Goal: Task Accomplishment & Management: Complete application form

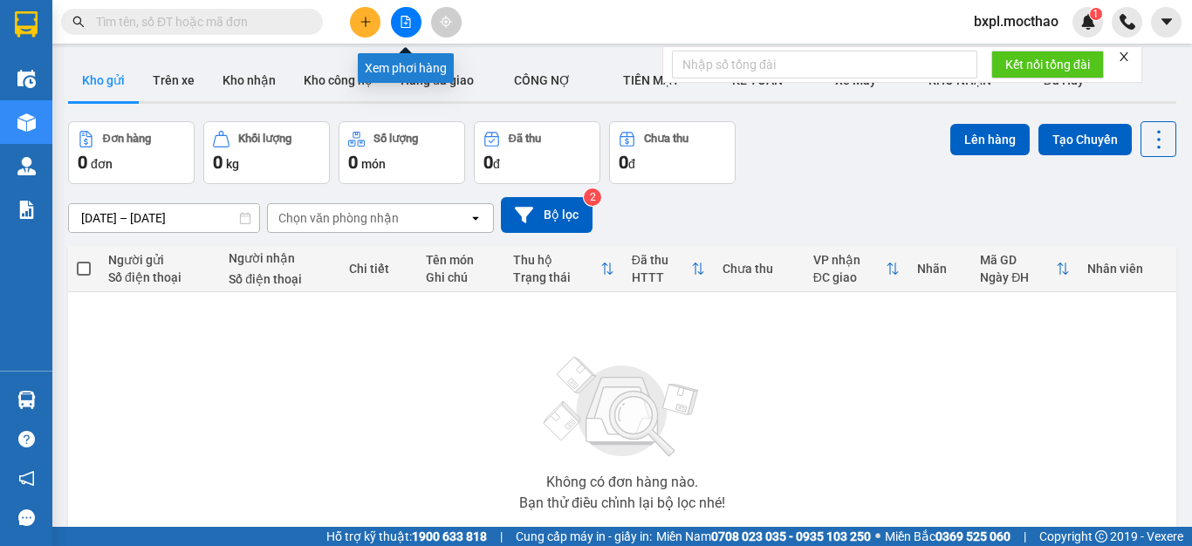
click at [405, 23] on icon "file-add" at bounding box center [406, 22] width 12 height 12
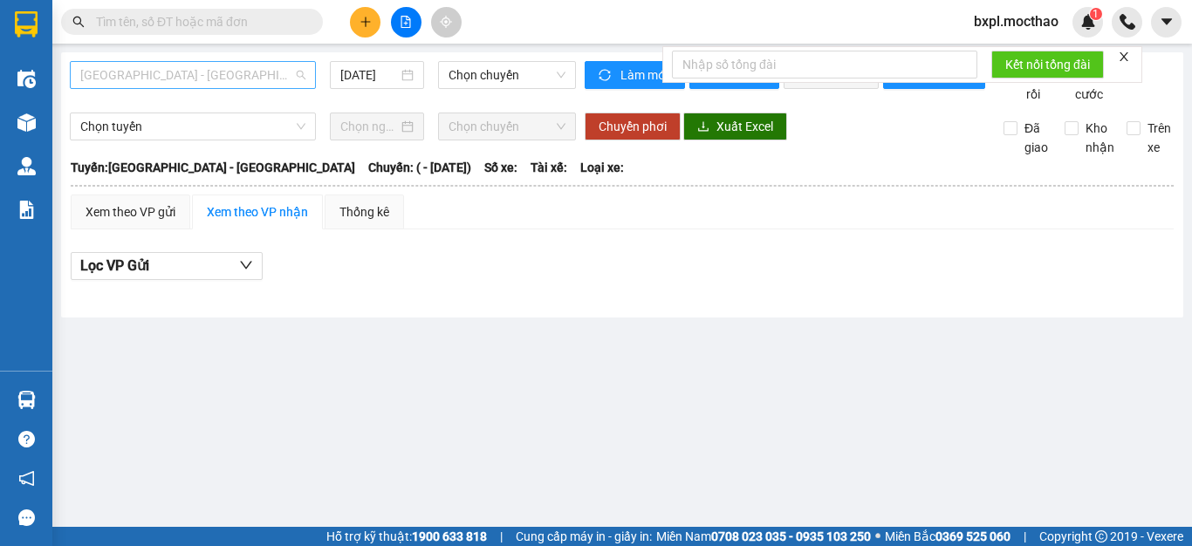
click at [224, 79] on span "[GEOGRAPHIC_DATA] - [GEOGRAPHIC_DATA]" at bounding box center [192, 75] width 225 height 26
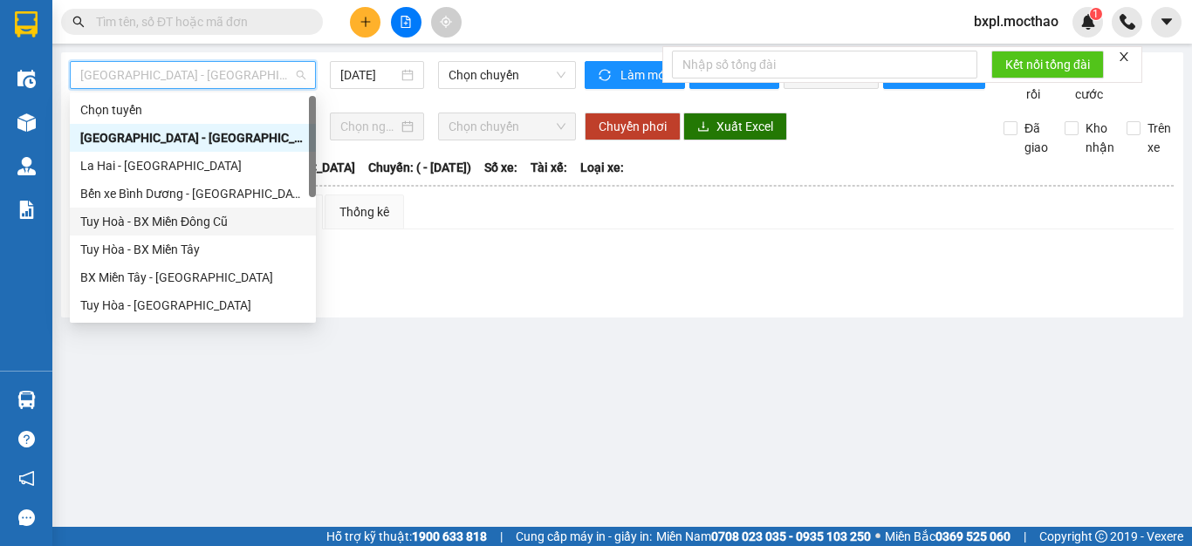
click at [167, 224] on div "Tuy Hoà - BX Miền Đông Cũ" at bounding box center [192, 221] width 225 height 19
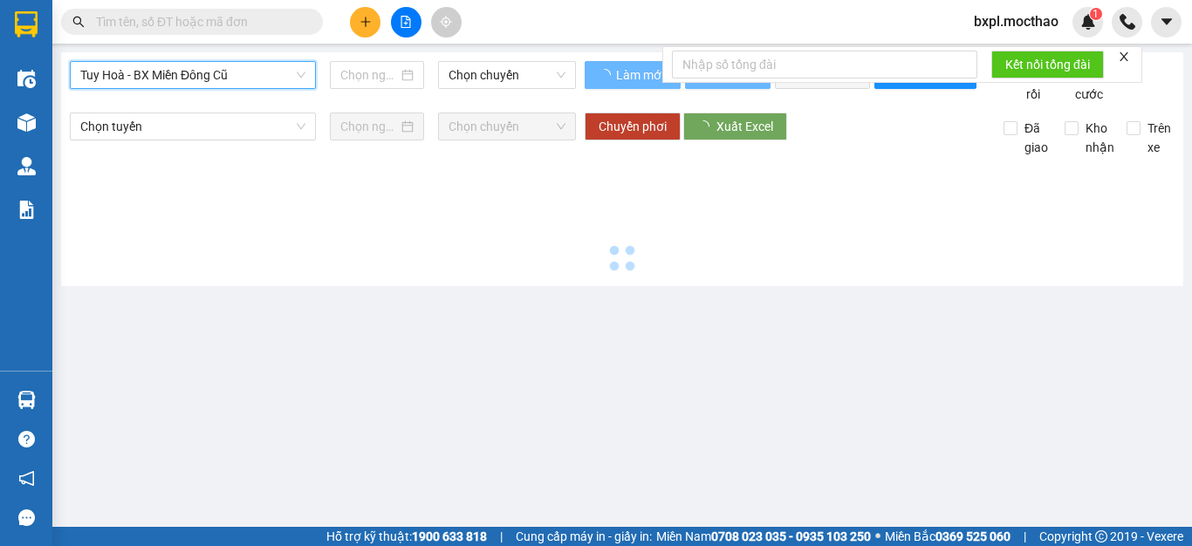
type input "[DATE]"
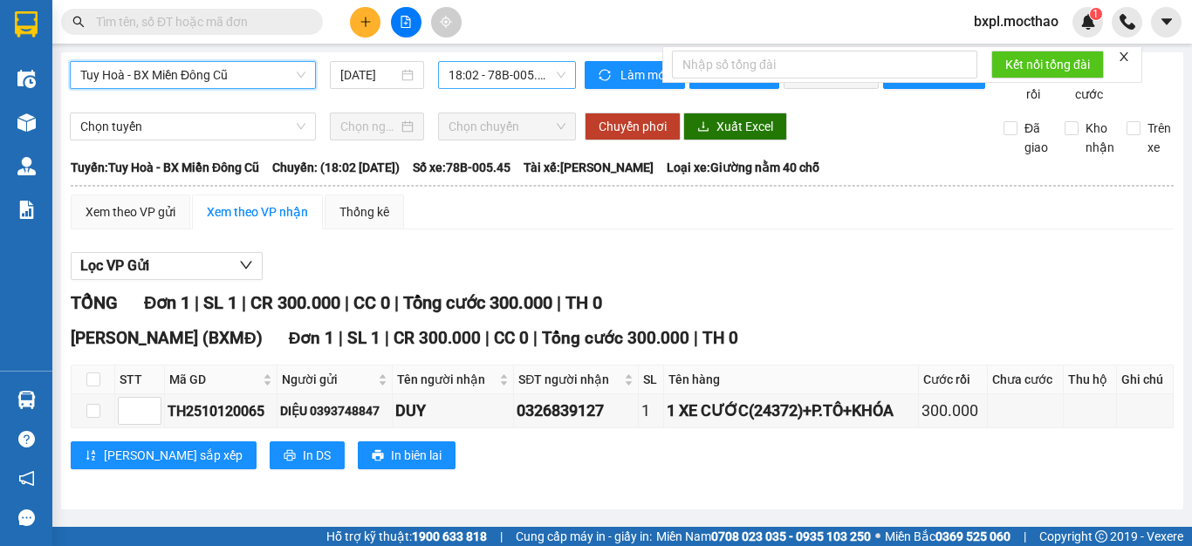
click at [502, 77] on span "18:02 - 78B-005.45" at bounding box center [506, 75] width 117 height 26
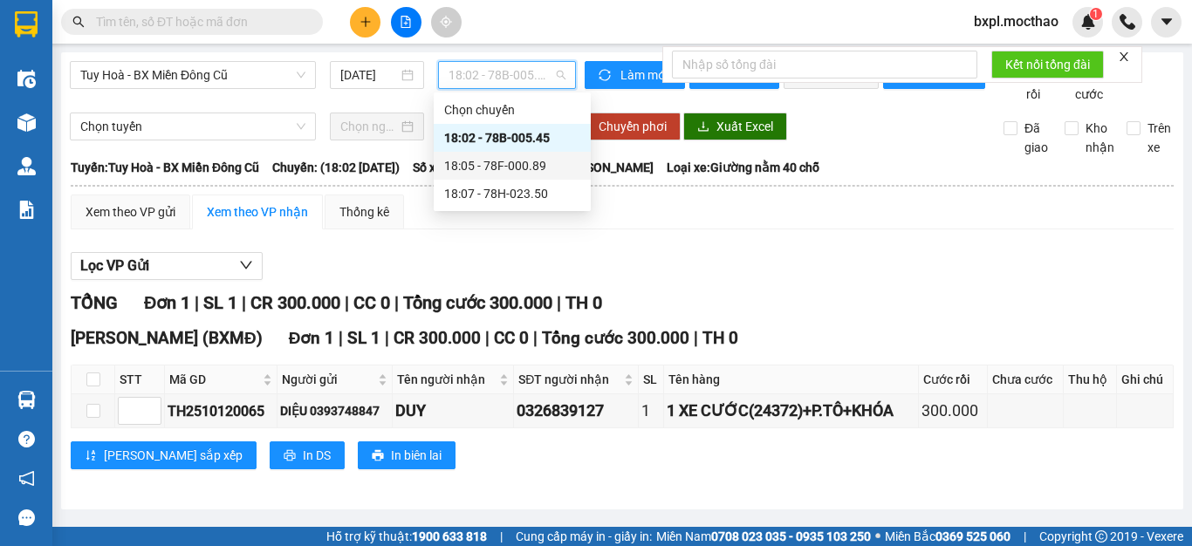
click at [493, 161] on div "18:05 - 78F-000.89" at bounding box center [512, 165] width 136 height 19
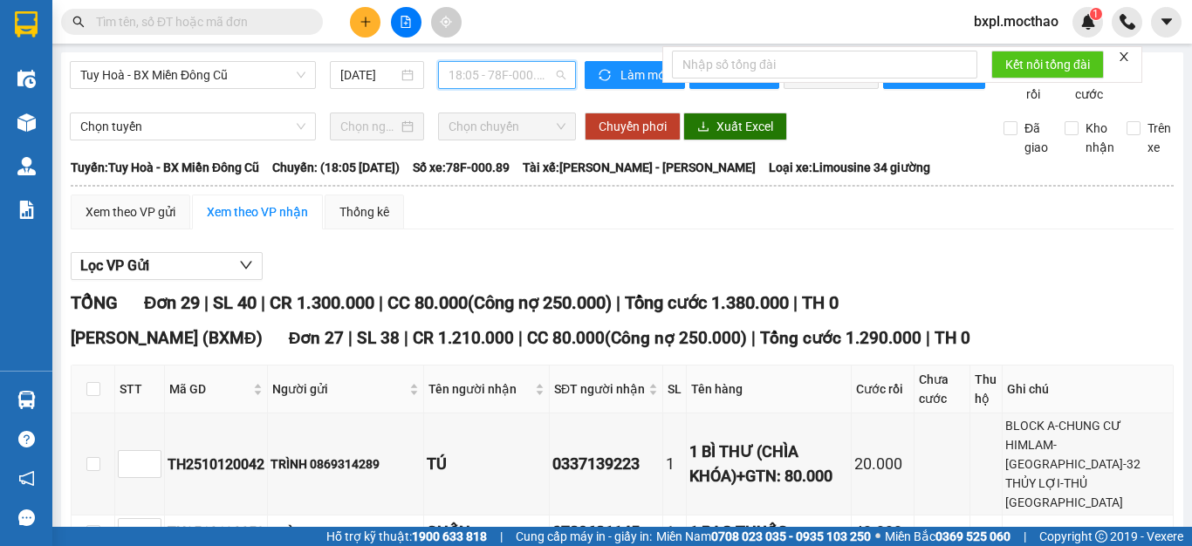
click at [498, 76] on span "18:05 - 78F-000.89" at bounding box center [506, 75] width 117 height 26
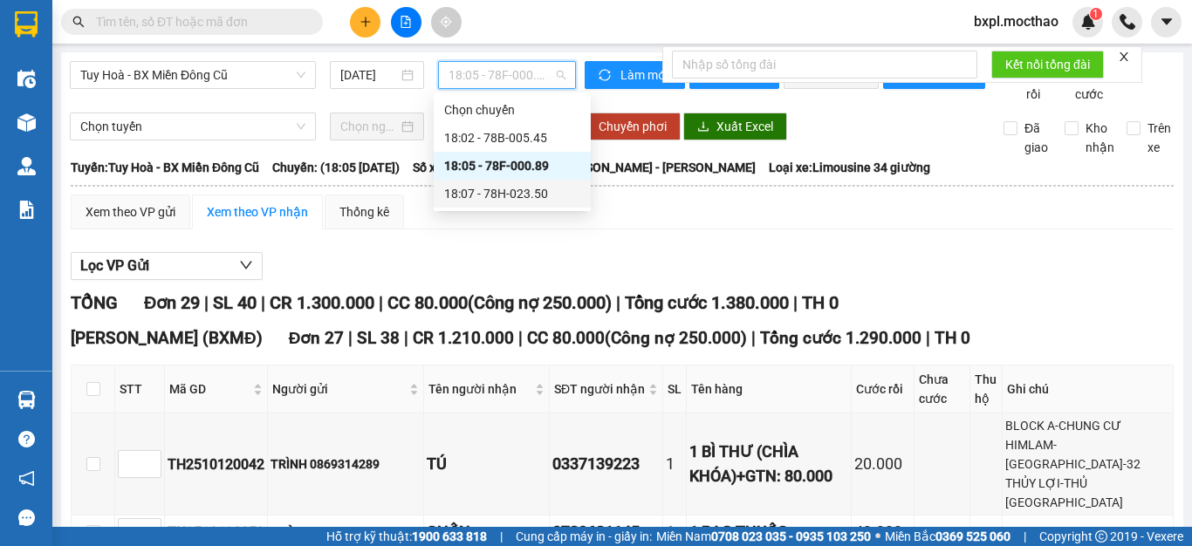
click at [500, 188] on div "18:07 - 78H-023.50" at bounding box center [512, 193] width 136 height 19
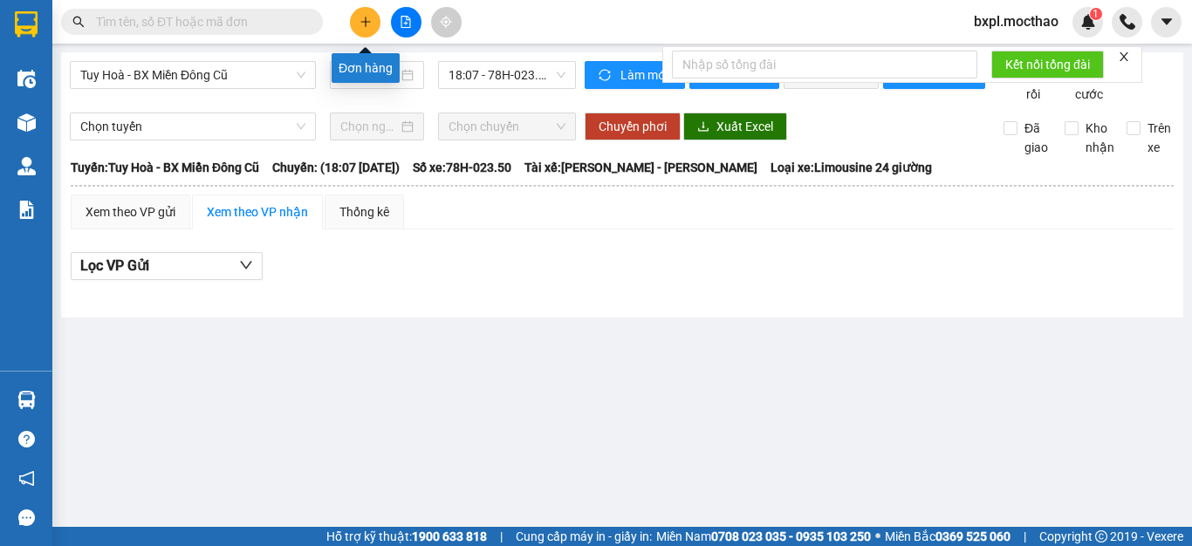
click at [368, 24] on icon "plus" at bounding box center [365, 22] width 12 height 12
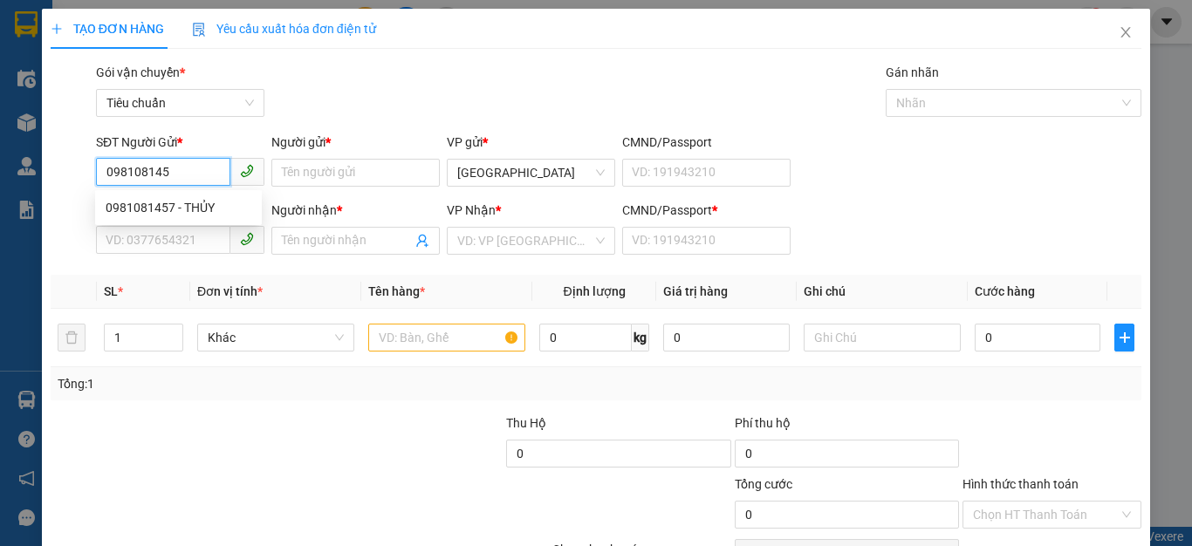
type input "0981081457"
click at [140, 206] on div "0981081457 - THỦY" at bounding box center [179, 207] width 146 height 19
type input "THỦY"
type input "0386493329"
type input "LỢI"
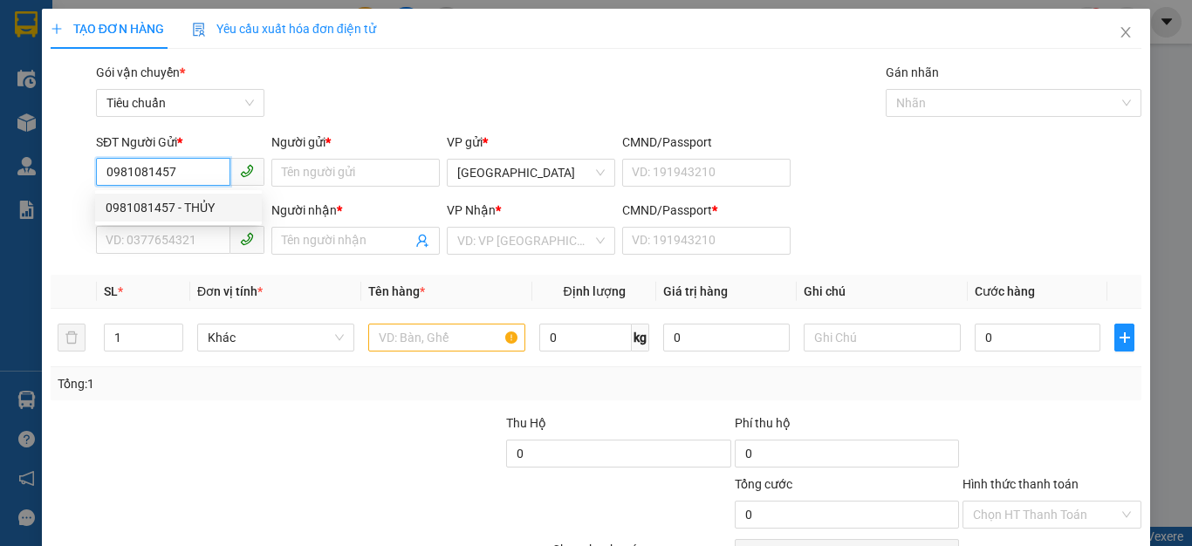
type input "0386493329"
type input "50.000"
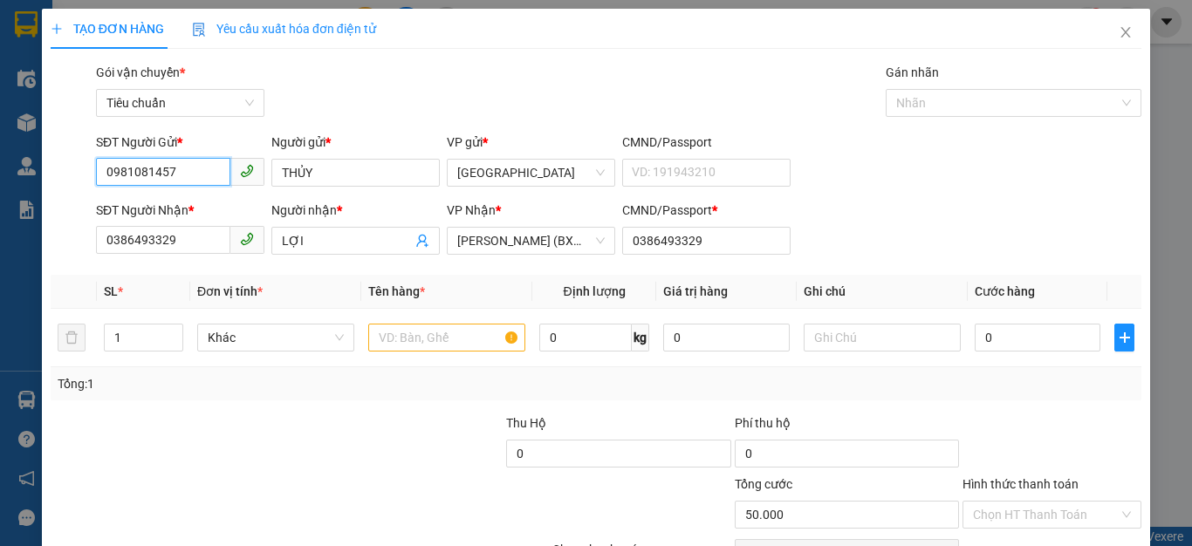
type input "50.000"
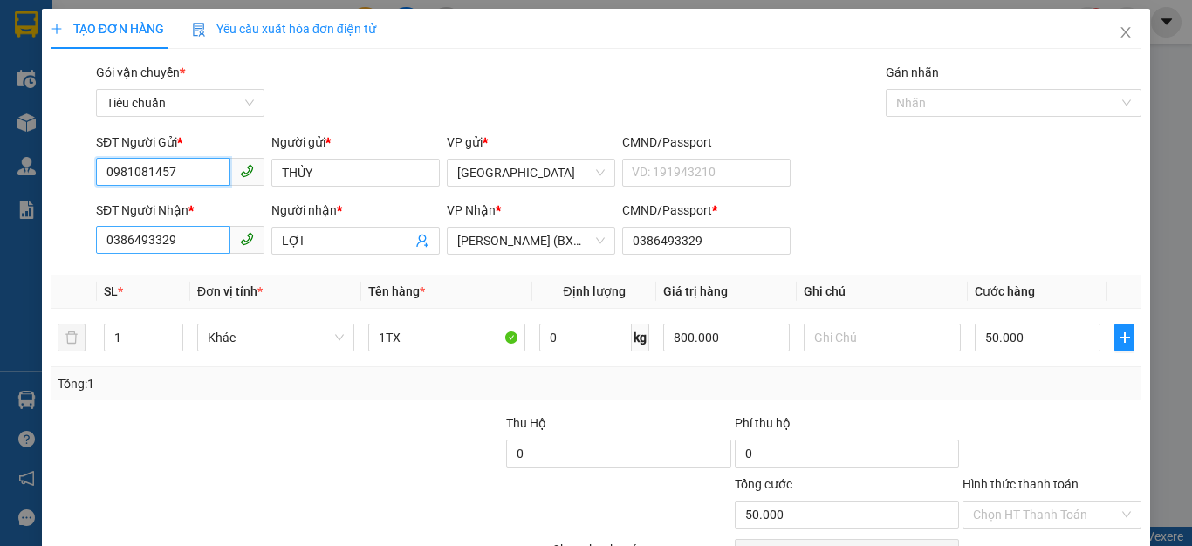
type input "0981081457"
click at [194, 240] on input "0386493329" at bounding box center [163, 240] width 134 height 28
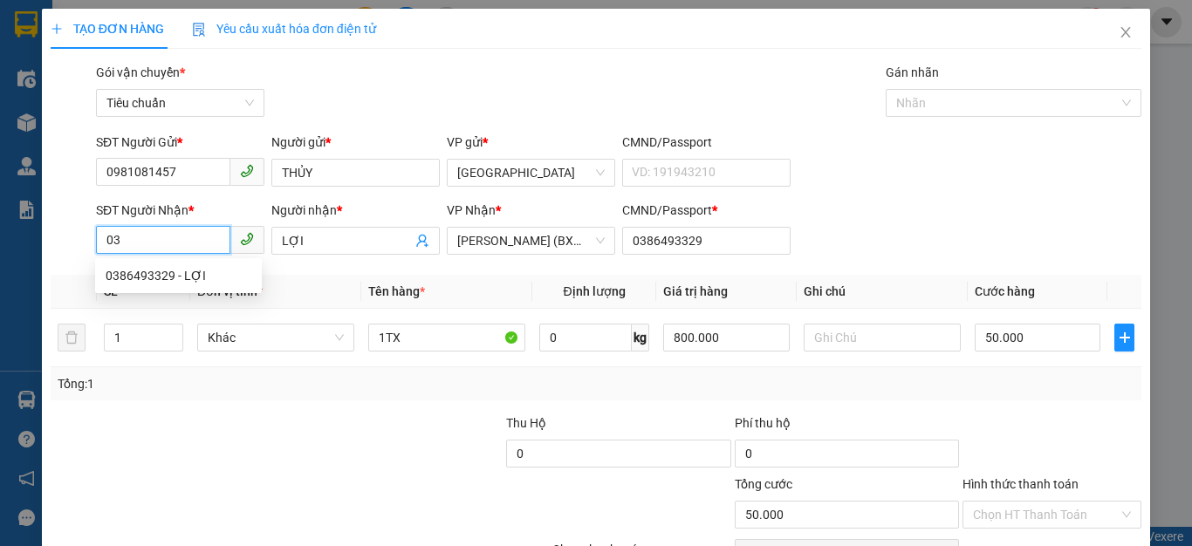
type input "0"
click at [140, 273] on div "0386493329 - LỢI" at bounding box center [179, 275] width 146 height 19
type input "0386493329"
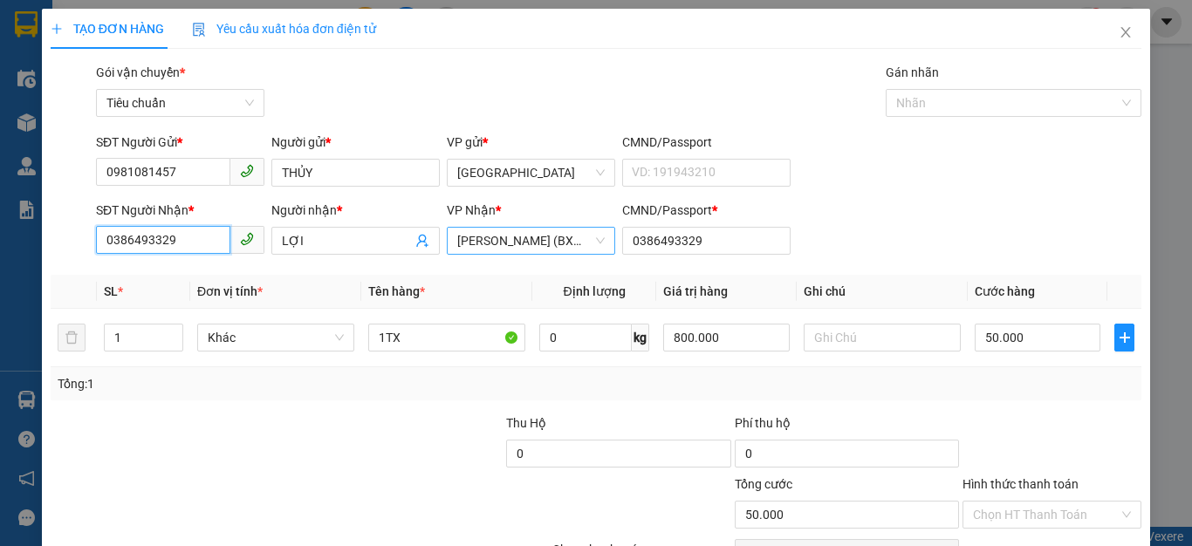
click at [573, 238] on span "[PERSON_NAME] (BXMT)" at bounding box center [530, 241] width 147 height 26
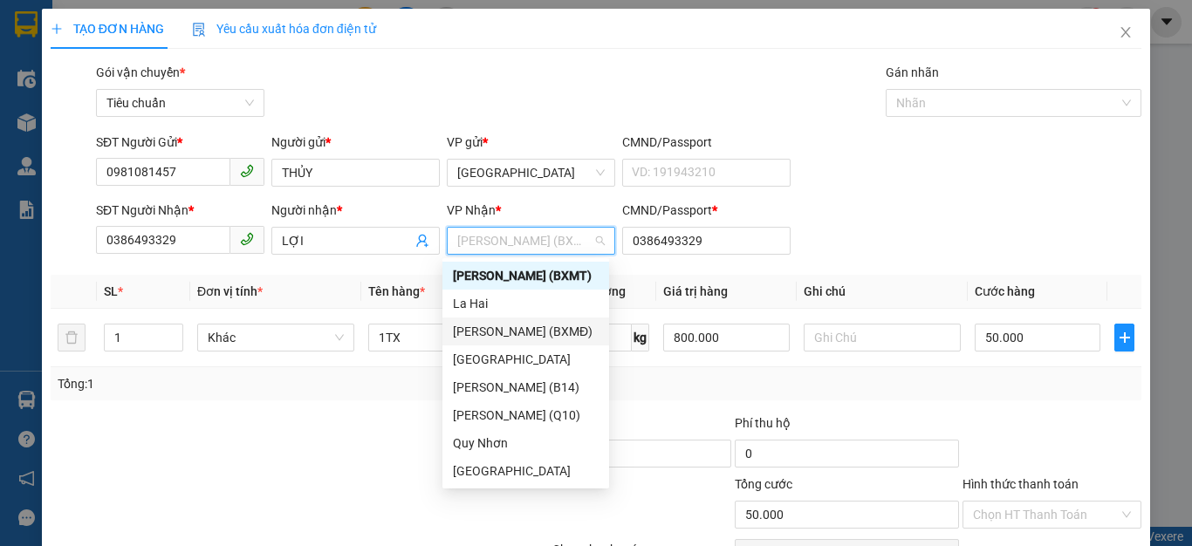
click at [531, 327] on div "[PERSON_NAME] (BXMĐ)" at bounding box center [526, 331] width 146 height 19
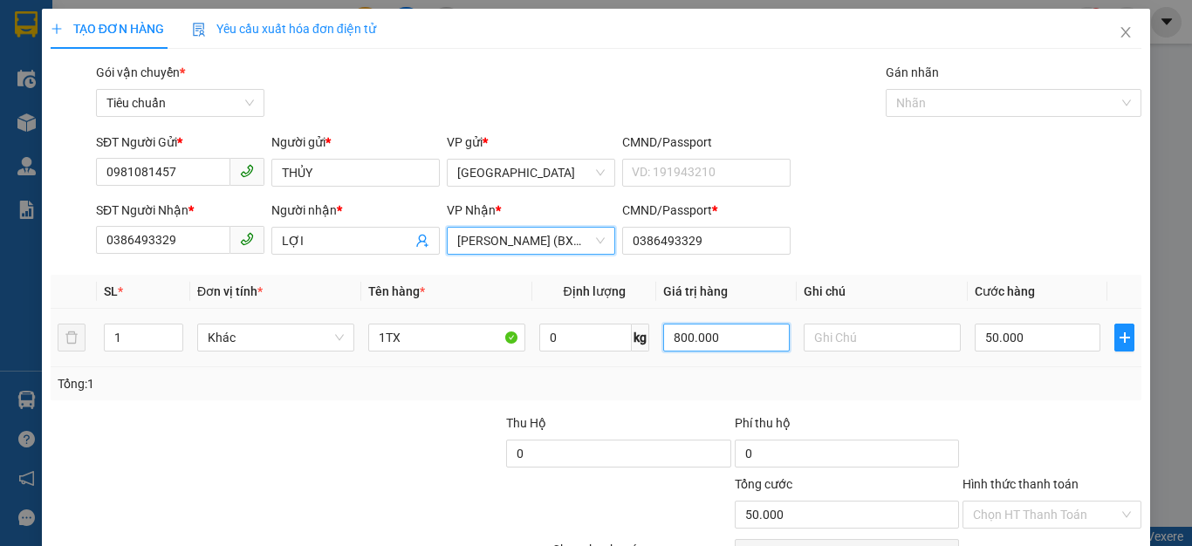
click at [728, 343] on input "800.000" at bounding box center [726, 338] width 126 height 28
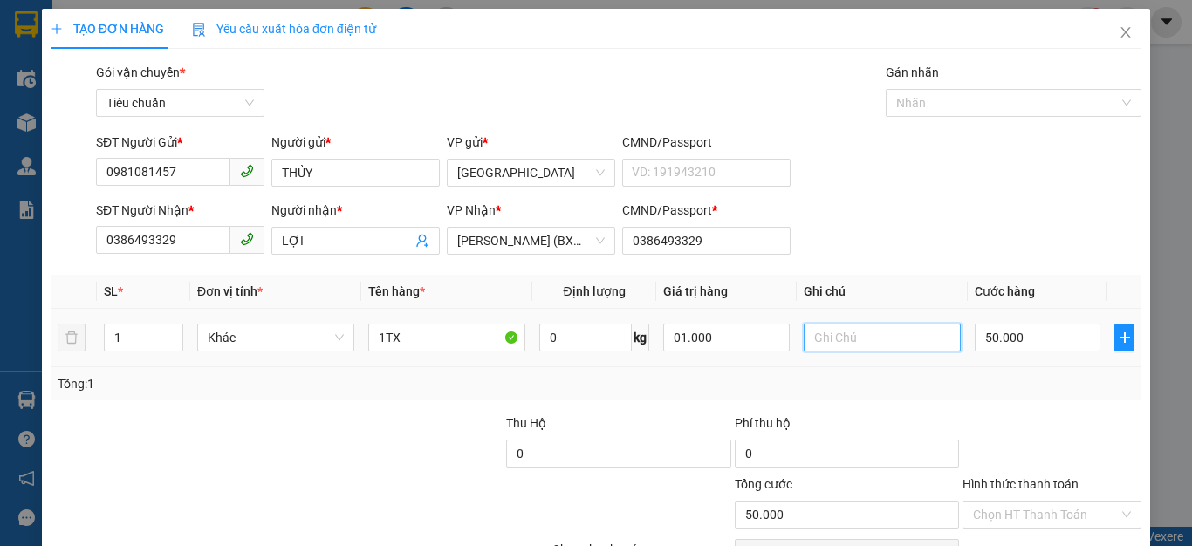
type input "1.000.000"
click at [821, 341] on input "text" at bounding box center [881, 338] width 157 height 28
type input "0"
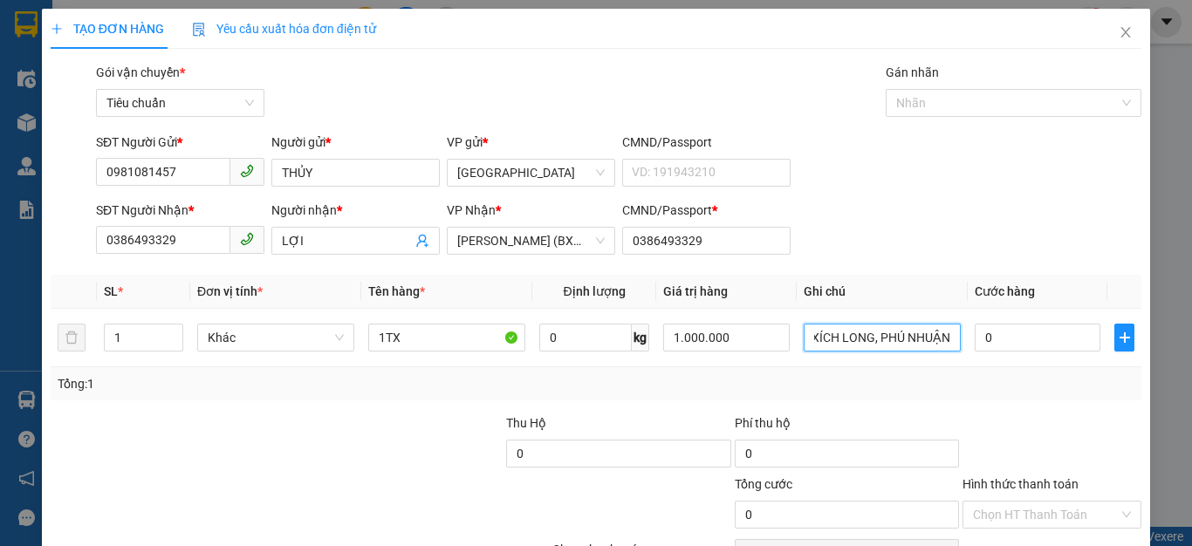
scroll to position [0, 111]
type input "GTN: 217/17 PHAN XÍCH LONG, PHÚ NHUẬN"
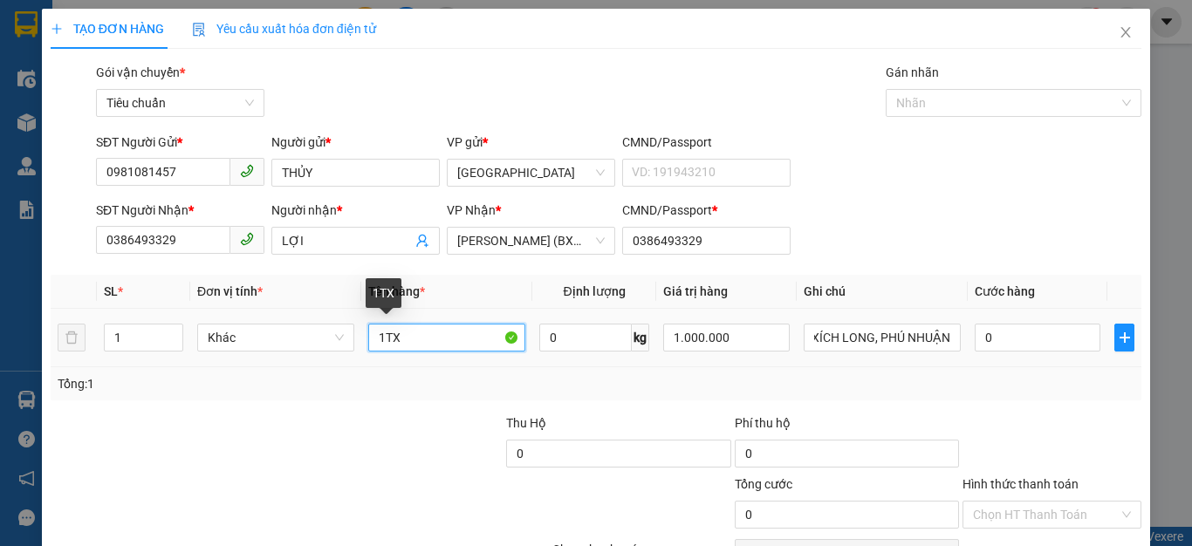
click at [415, 344] on input "1TX" at bounding box center [446, 338] width 157 height 28
type input "1TX+ GIAO SỚM"
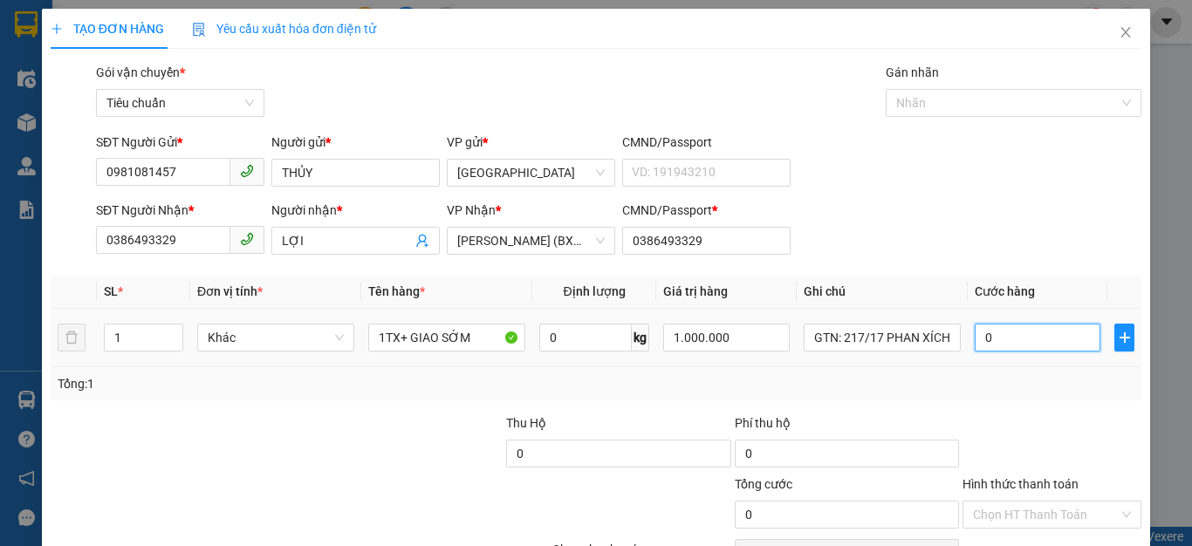
click at [1012, 338] on input "0" at bounding box center [1037, 338] width 126 height 28
type input "4"
type input "40"
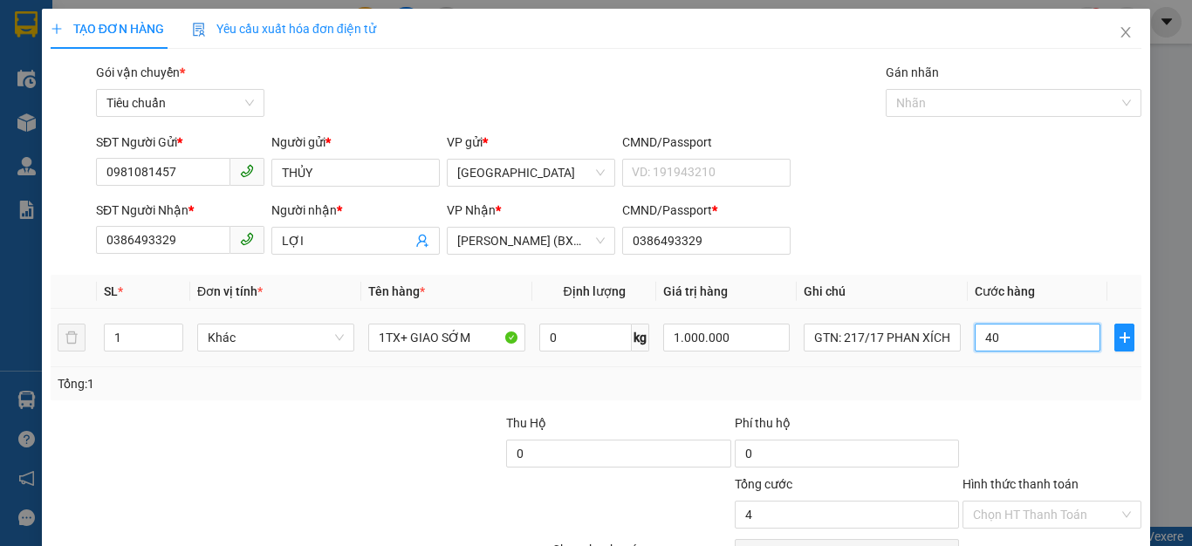
type input "40"
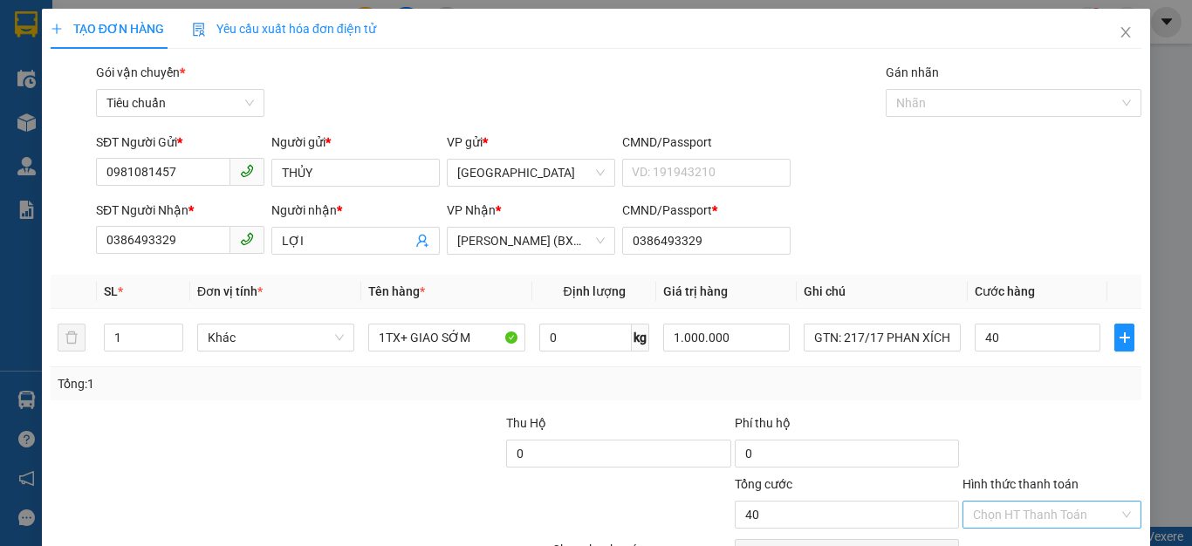
type input "40.000"
click at [1055, 516] on input "Hình thức thanh toán" at bounding box center [1046, 515] width 146 height 26
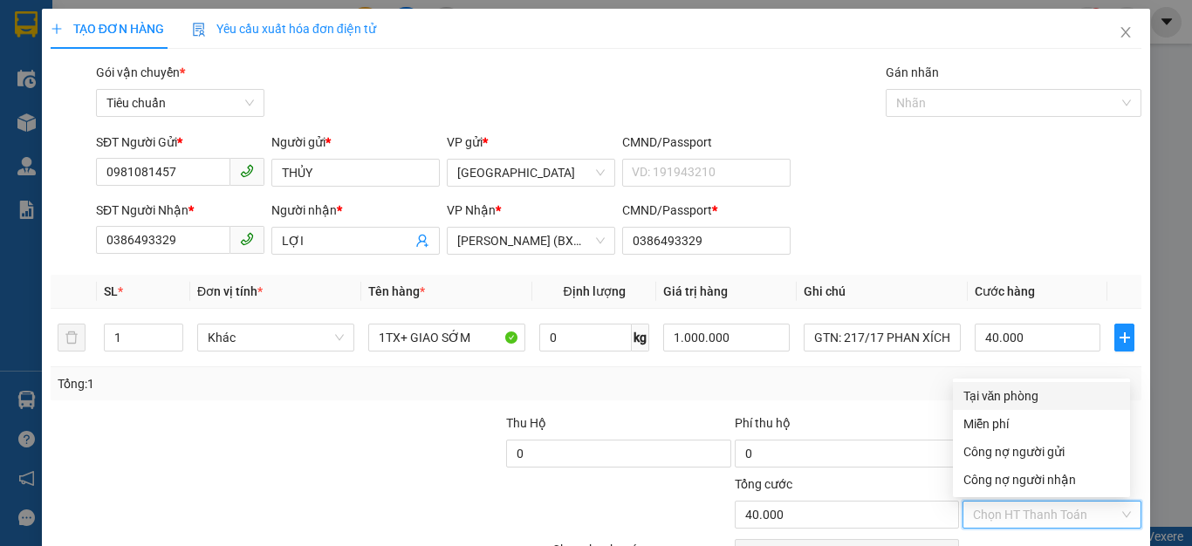
click at [1017, 394] on div "Tại văn phòng" at bounding box center [1041, 395] width 156 height 19
type input "0"
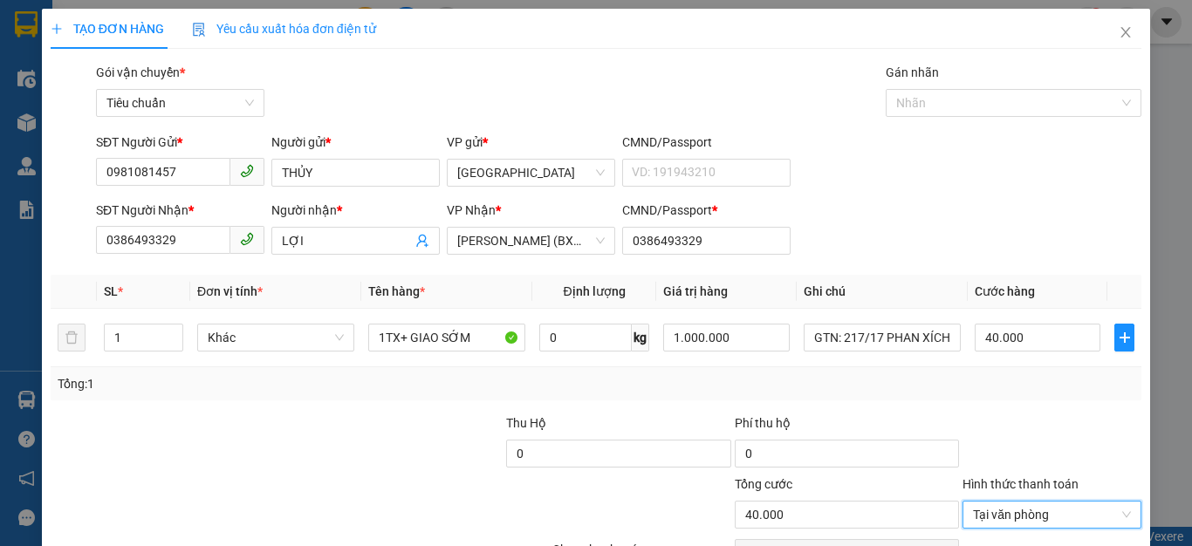
scroll to position [99, 0]
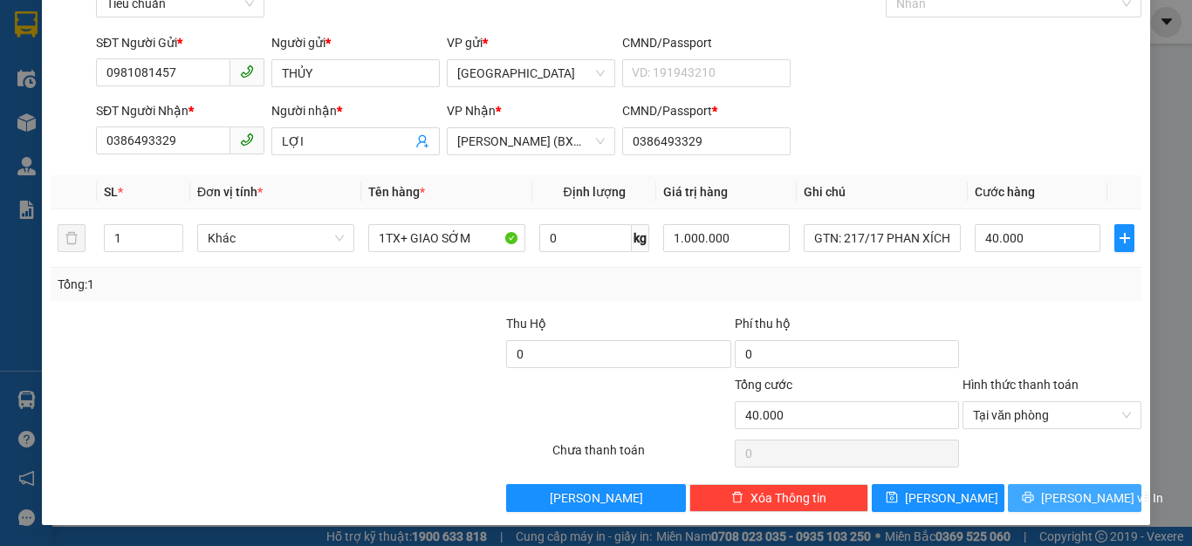
click at [1034, 495] on icon "printer" at bounding box center [1028, 497] width 12 height 12
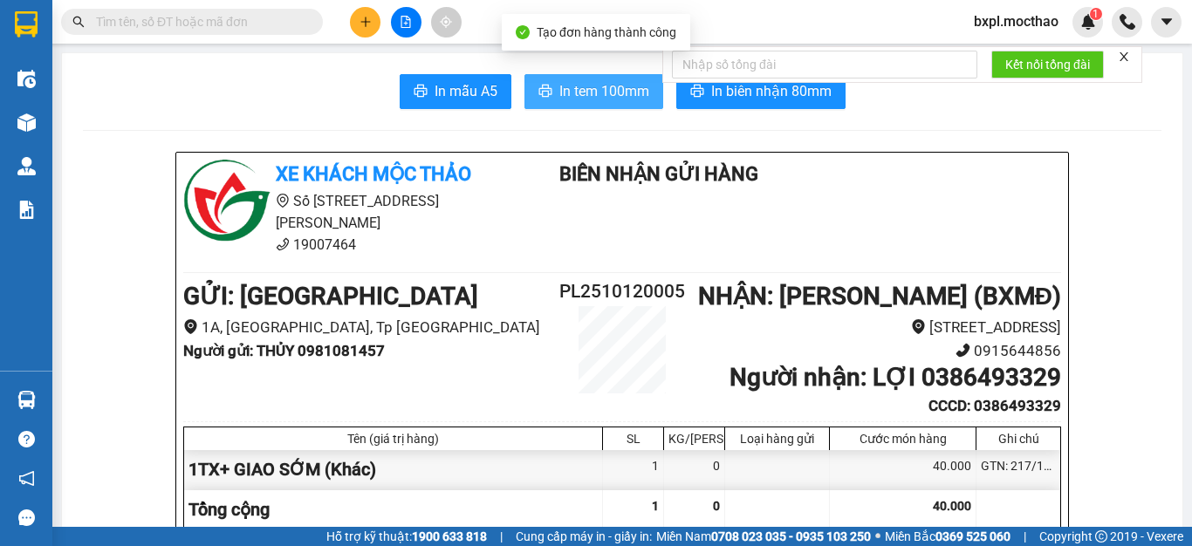
click at [590, 90] on span "In tem 100mm" at bounding box center [604, 91] width 90 height 22
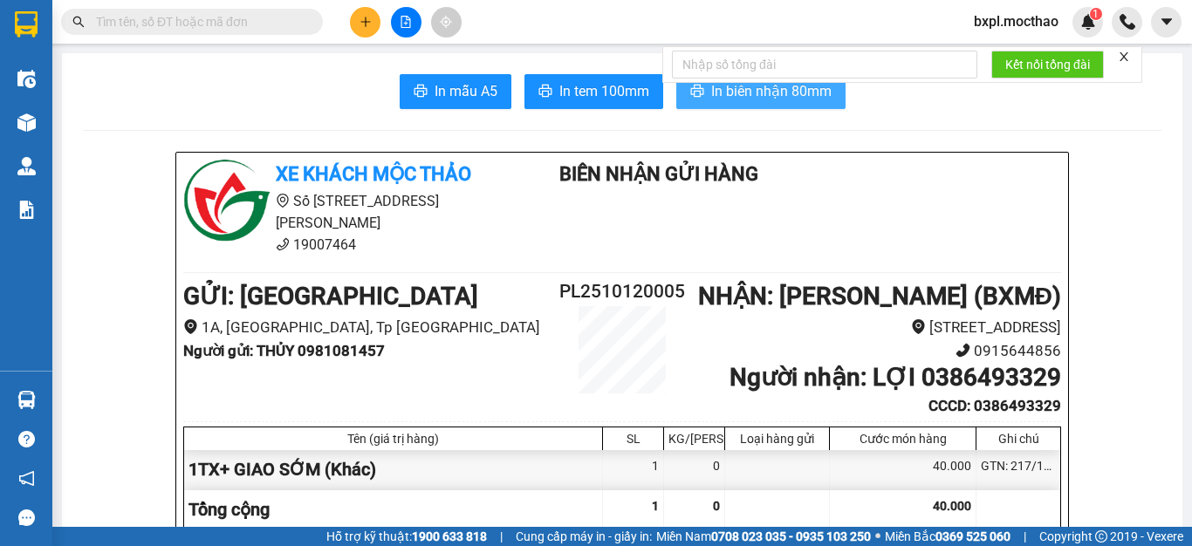
click at [756, 96] on span "In biên nhận 80mm" at bounding box center [771, 91] width 120 height 22
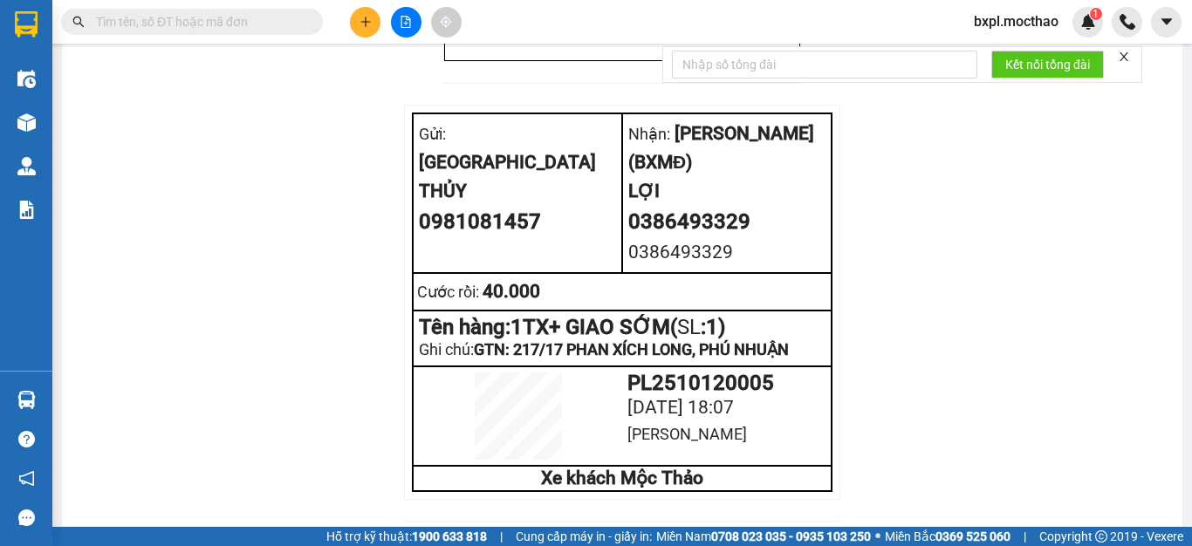
scroll to position [2560, 0]
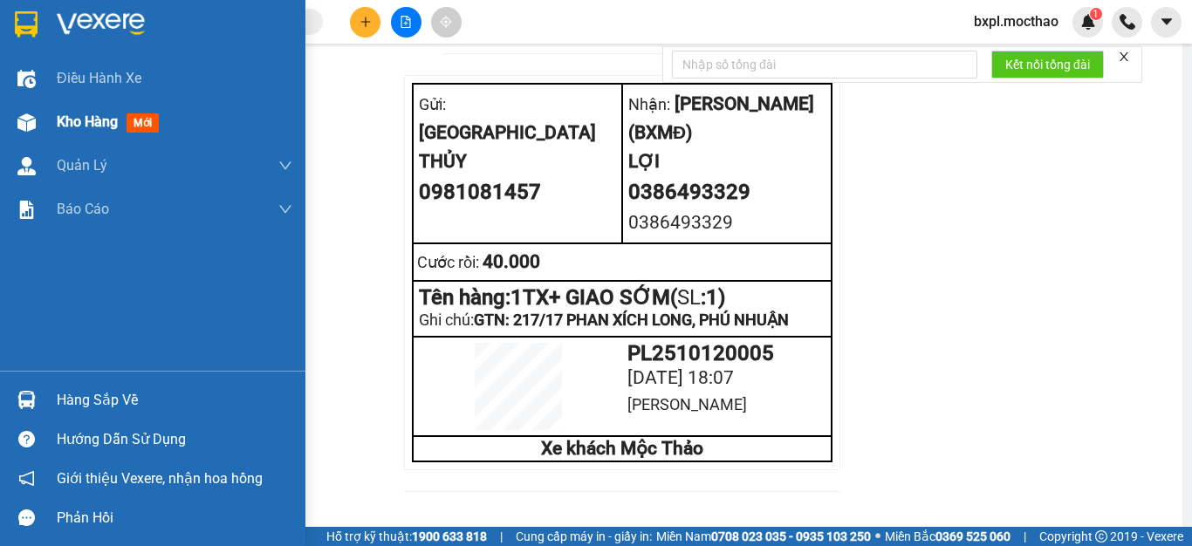
click at [25, 125] on img at bounding box center [26, 122] width 18 height 18
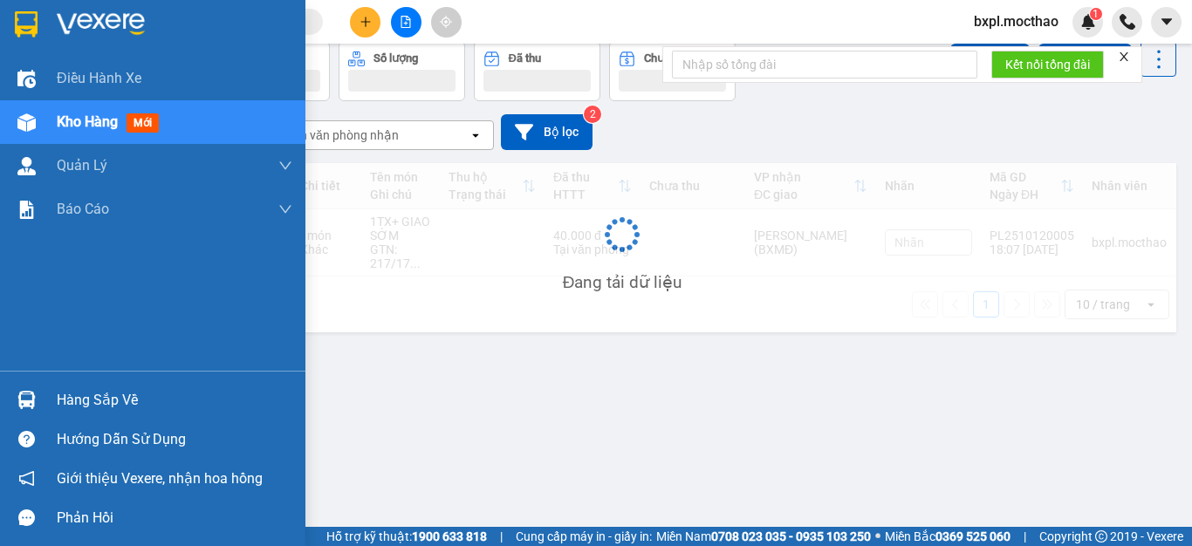
scroll to position [80, 0]
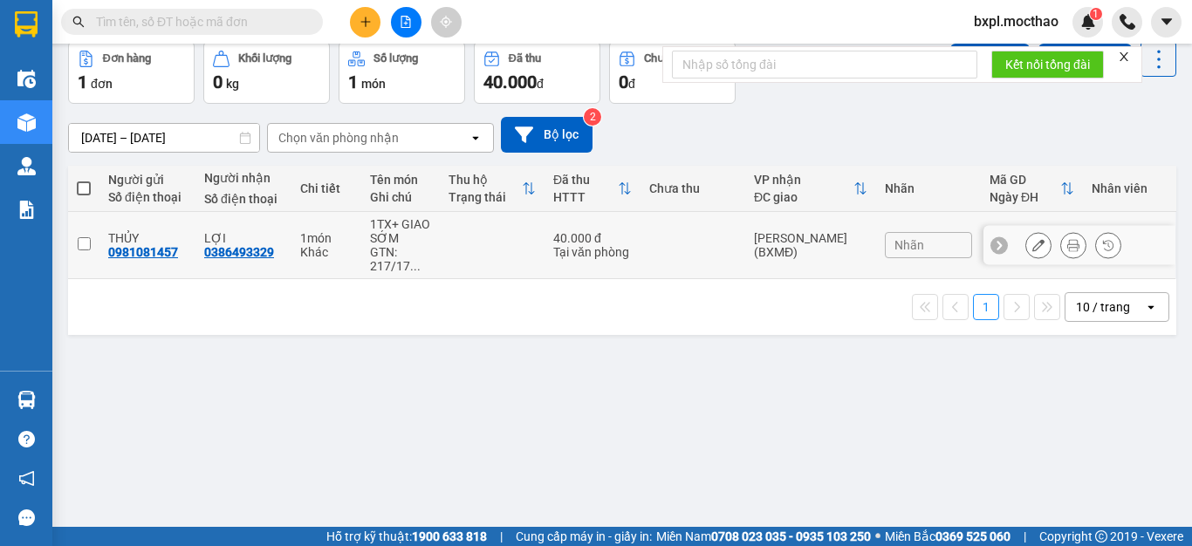
click at [80, 239] on input "checkbox" at bounding box center [84, 243] width 13 height 13
checkbox input "true"
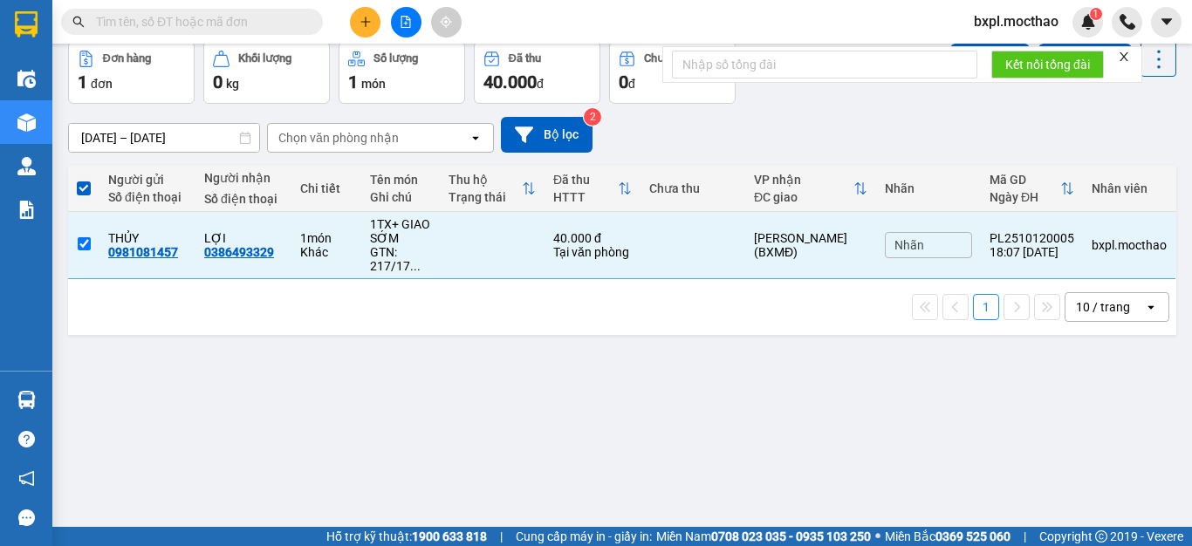
click at [1122, 52] on icon "close" at bounding box center [1123, 56] width 9 height 9
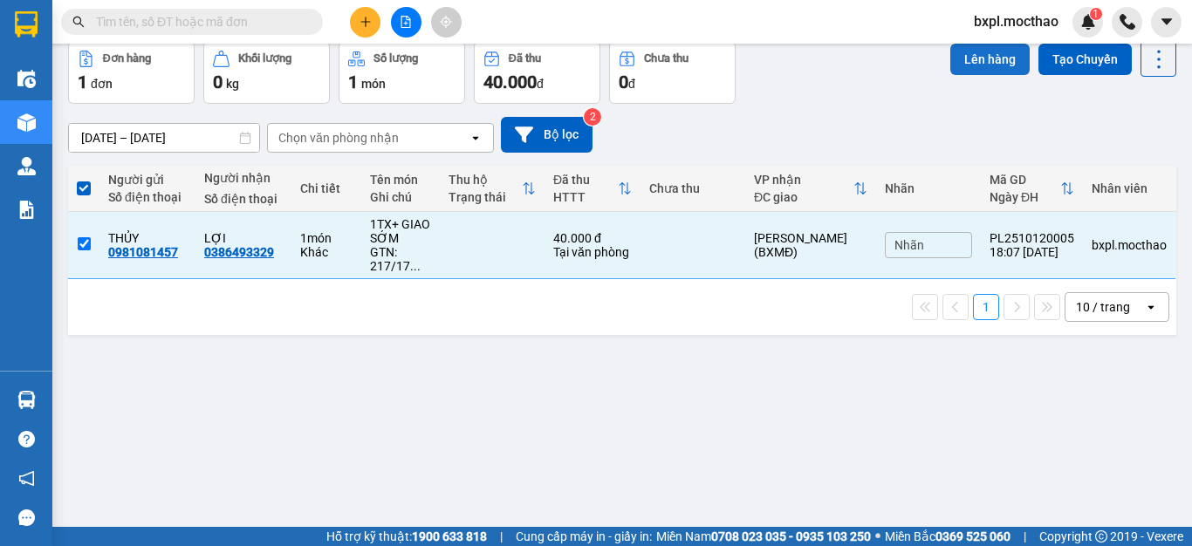
click at [982, 57] on button "Lên hàng" at bounding box center [989, 59] width 79 height 31
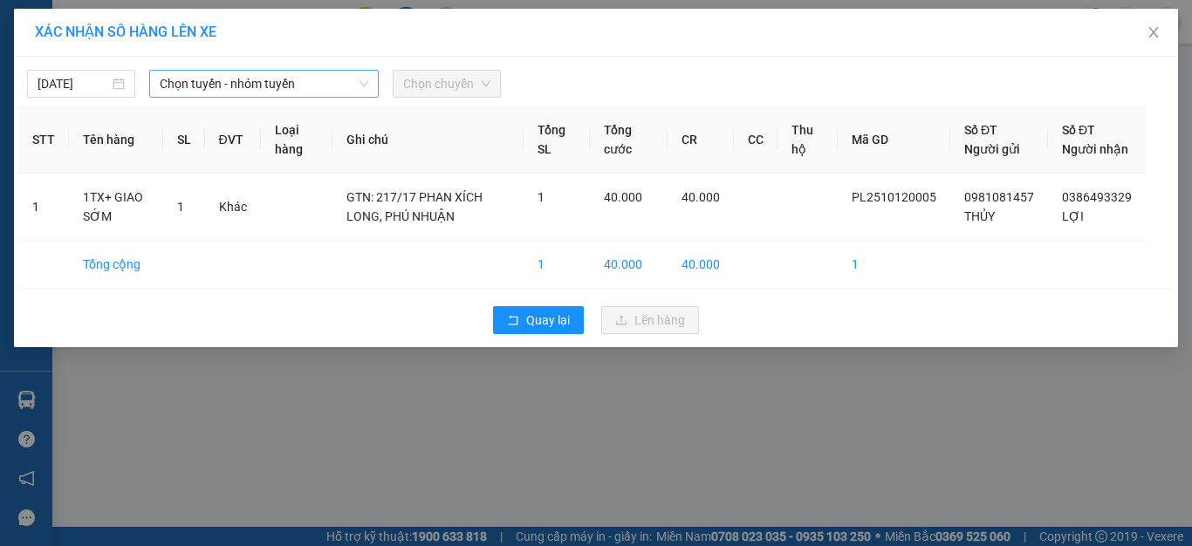
click at [228, 83] on span "Chọn tuyến - nhóm tuyến" at bounding box center [264, 84] width 208 height 26
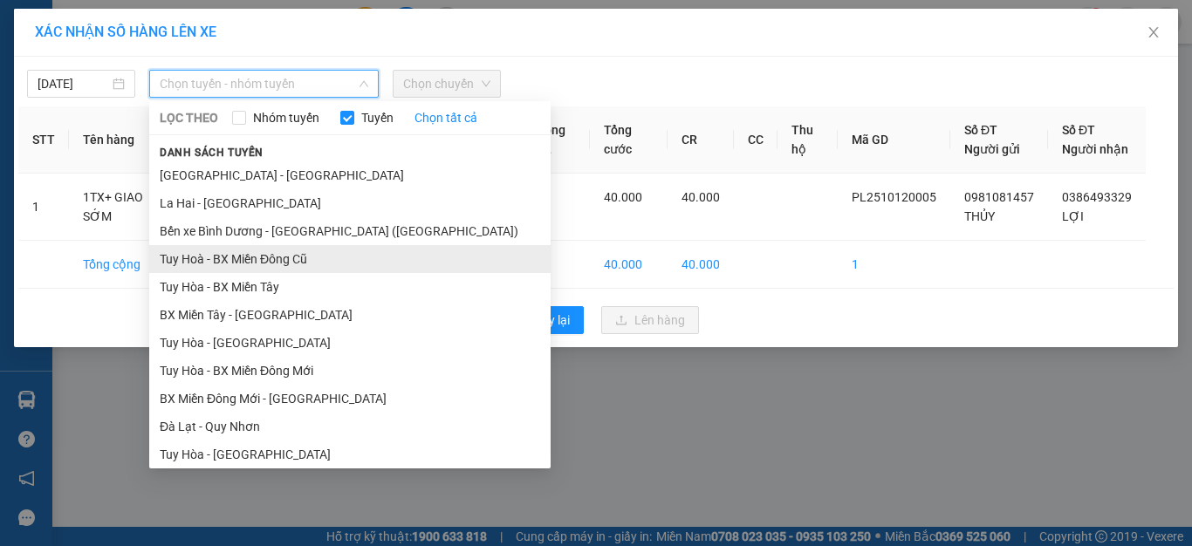
click at [254, 254] on li "Tuy Hoà - BX Miền Đông Cũ" at bounding box center [349, 259] width 401 height 28
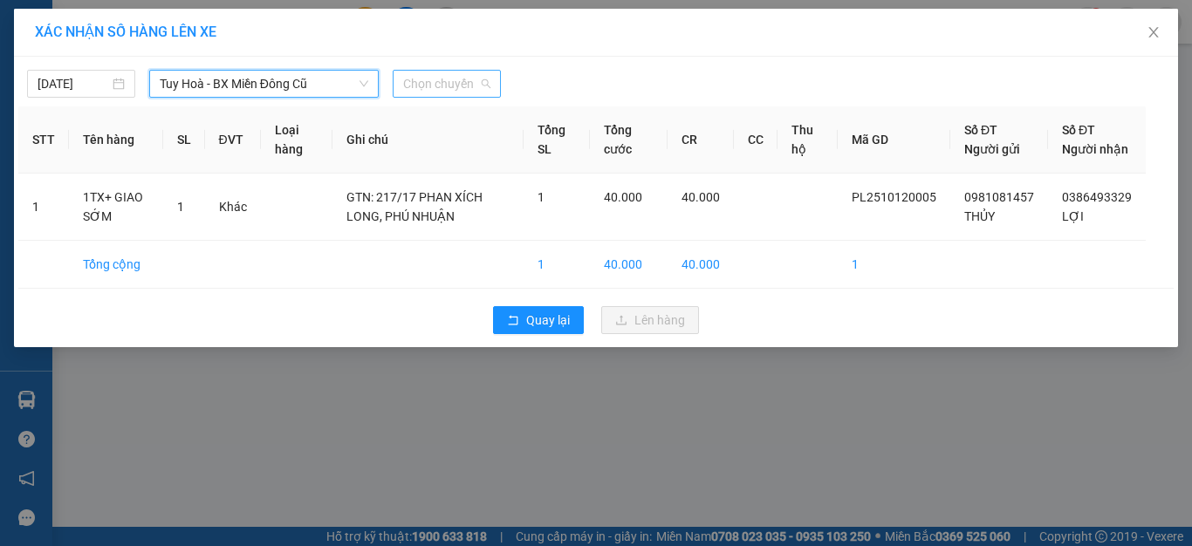
click at [442, 82] on span "Chọn chuyến" at bounding box center [446, 84] width 87 height 26
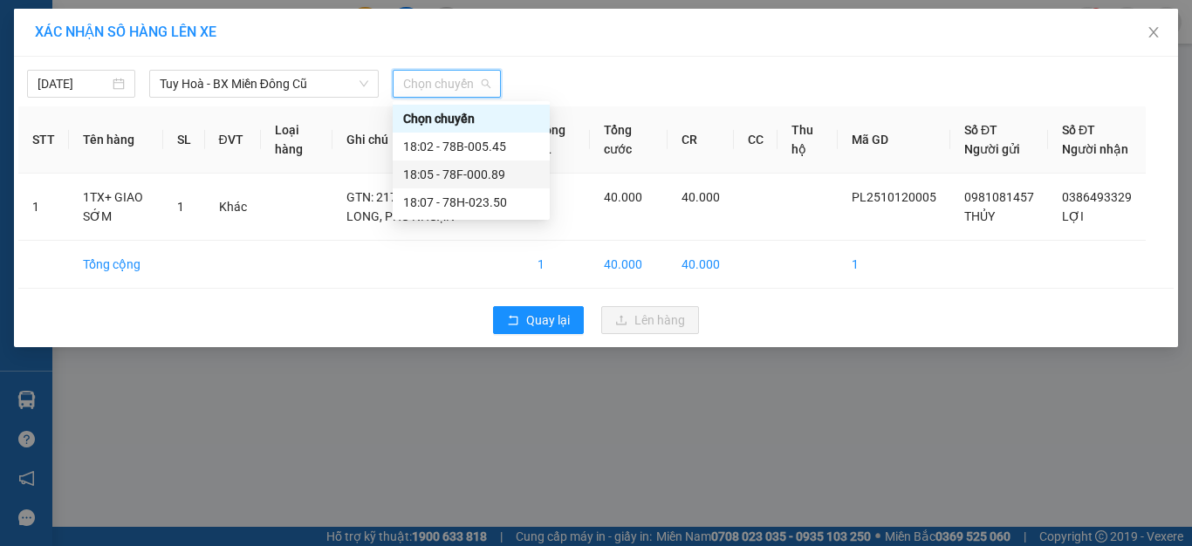
click at [475, 172] on div "18:05 - 78F-000.89" at bounding box center [471, 174] width 136 height 19
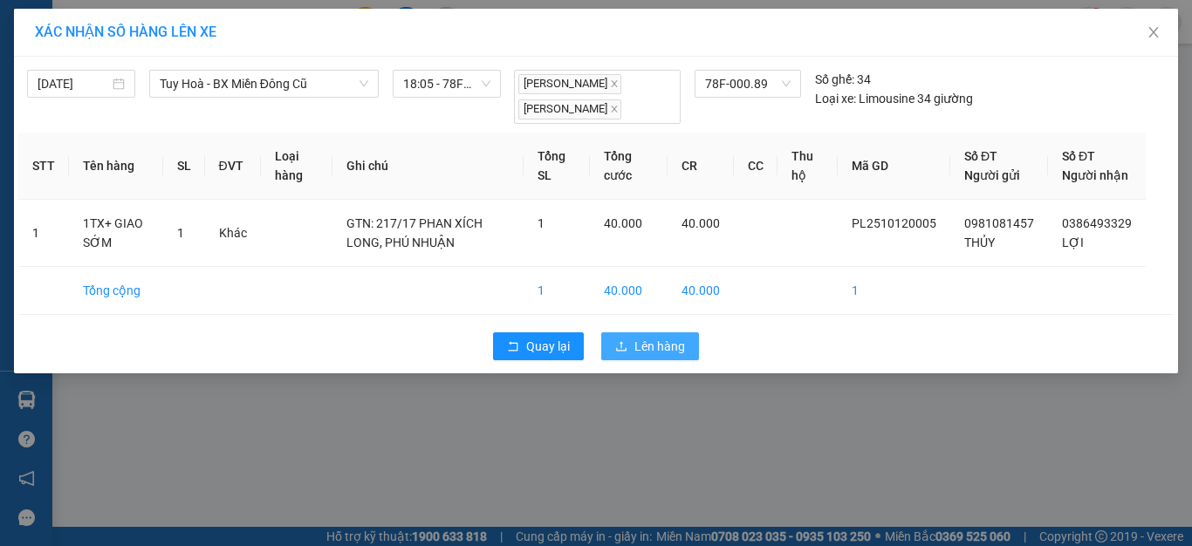
click at [653, 360] on button "Lên hàng" at bounding box center [650, 346] width 98 height 28
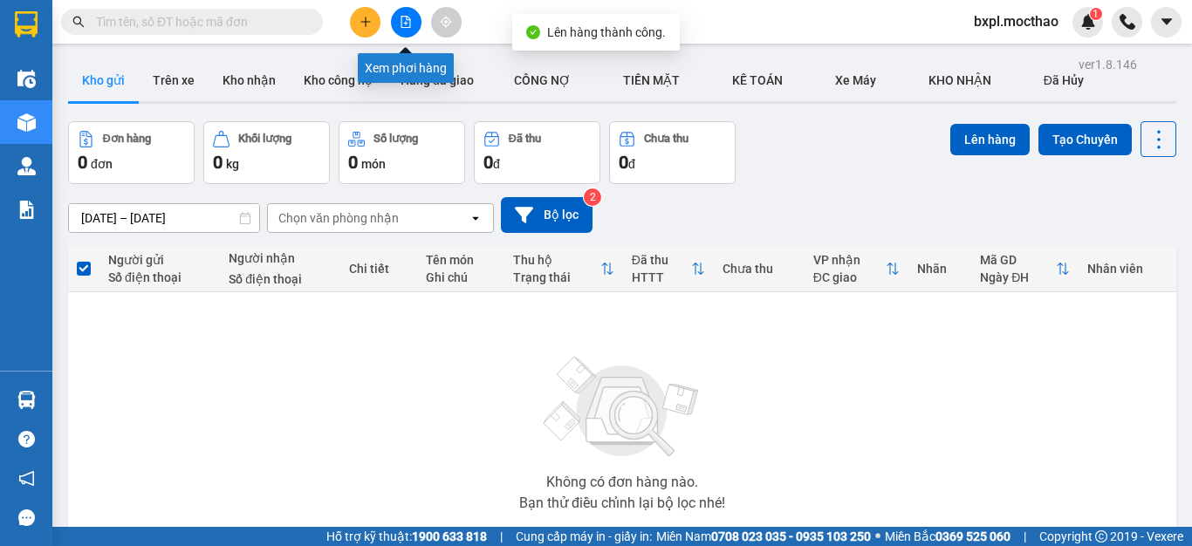
click at [404, 22] on icon "file-add" at bounding box center [406, 22] width 12 height 12
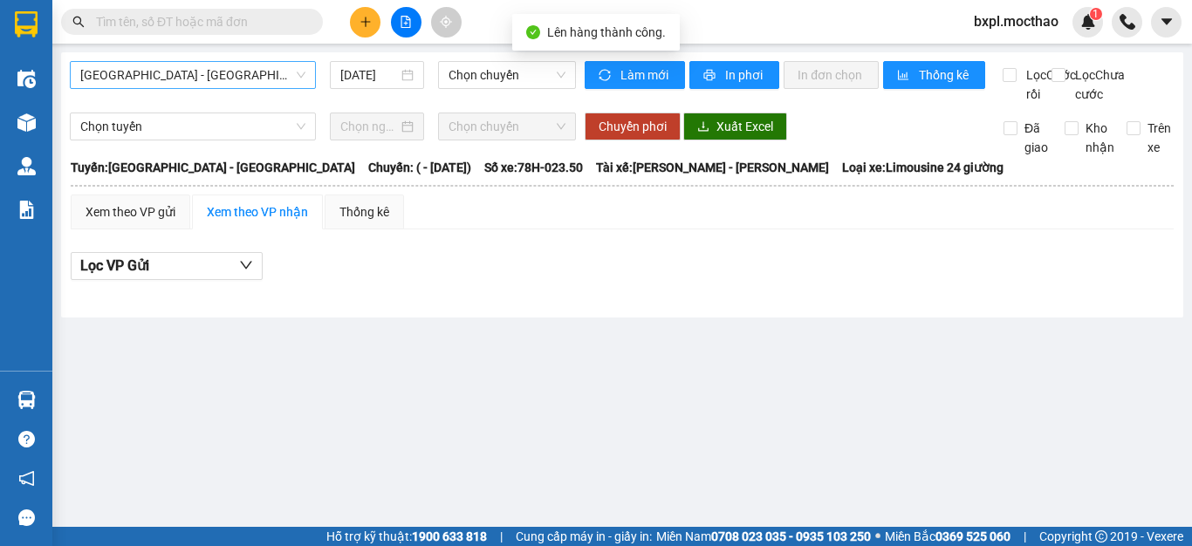
click at [195, 79] on span "[GEOGRAPHIC_DATA] - [GEOGRAPHIC_DATA]" at bounding box center [192, 75] width 225 height 26
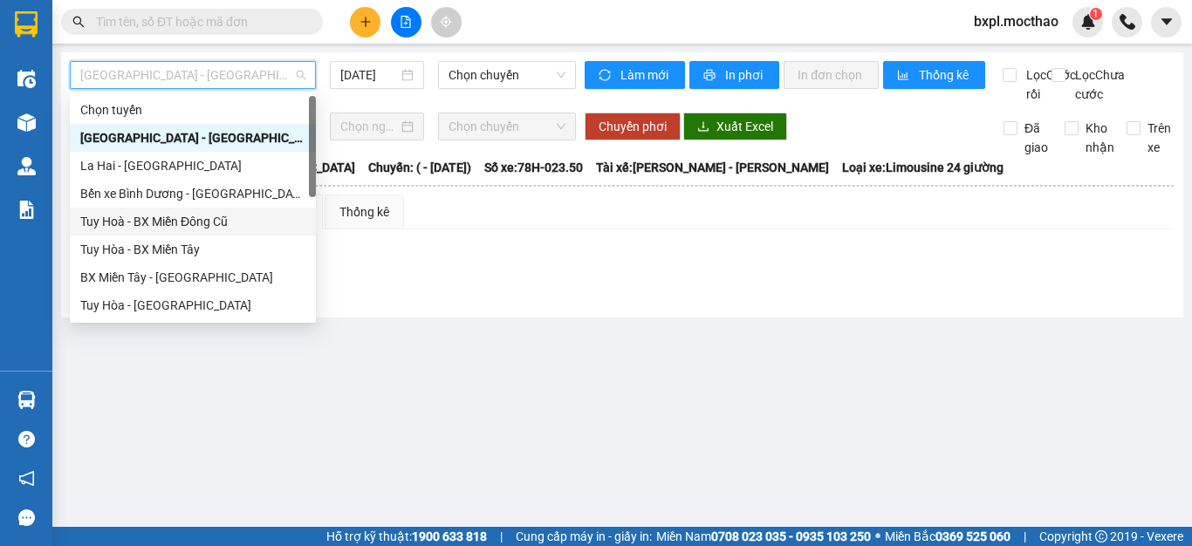
click at [178, 222] on div "Tuy Hoà - BX Miền Đông Cũ" at bounding box center [192, 221] width 225 height 19
type input "[DATE]"
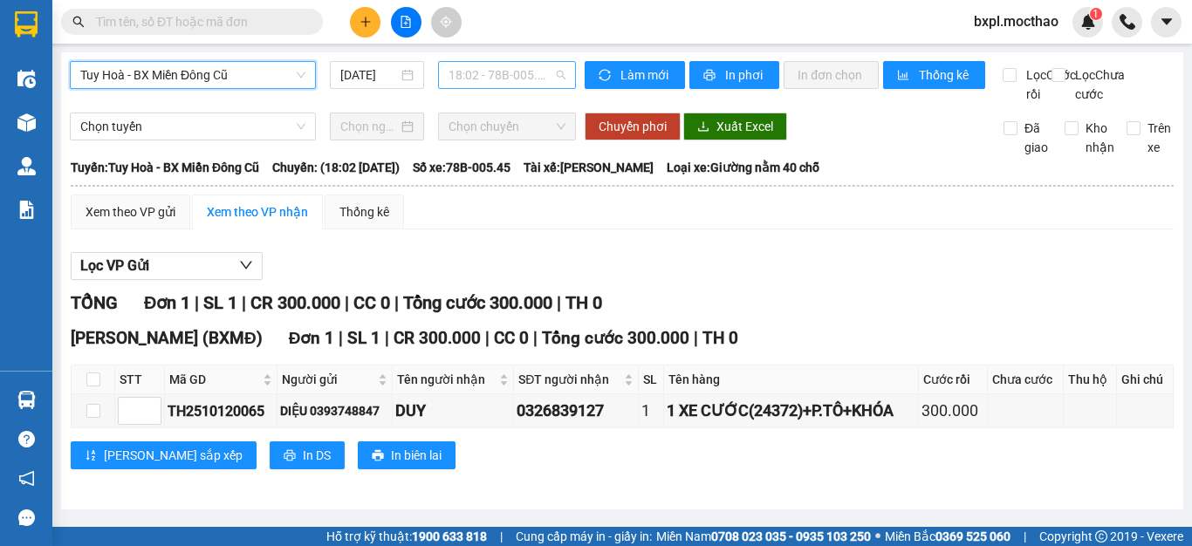
click at [491, 74] on span "18:02 - 78B-005.45" at bounding box center [506, 75] width 117 height 26
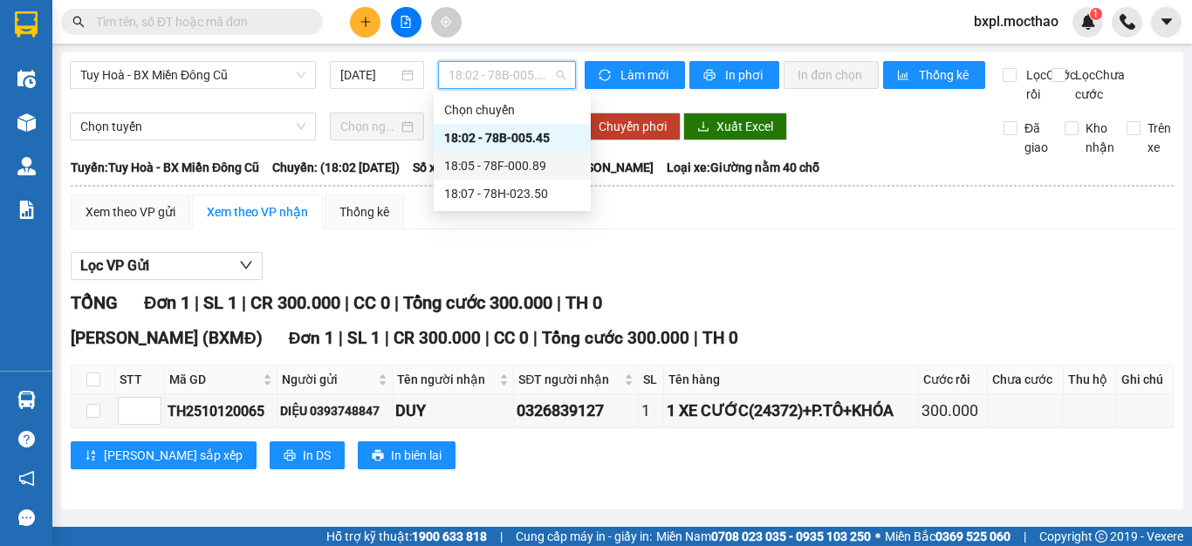
click at [496, 161] on div "18:05 - 78F-000.89" at bounding box center [512, 165] width 136 height 19
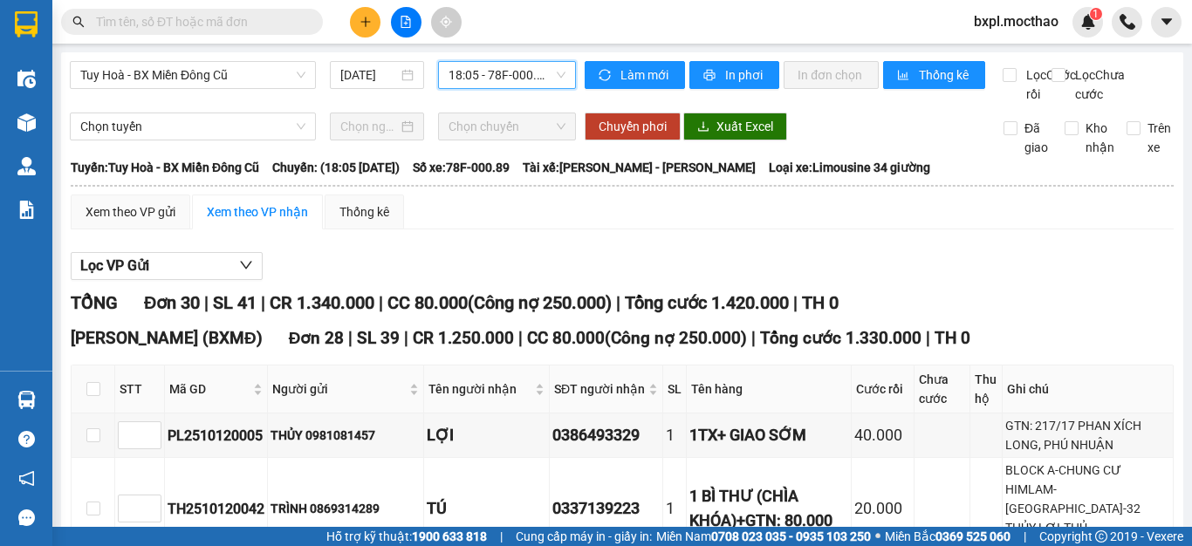
scroll to position [262, 0]
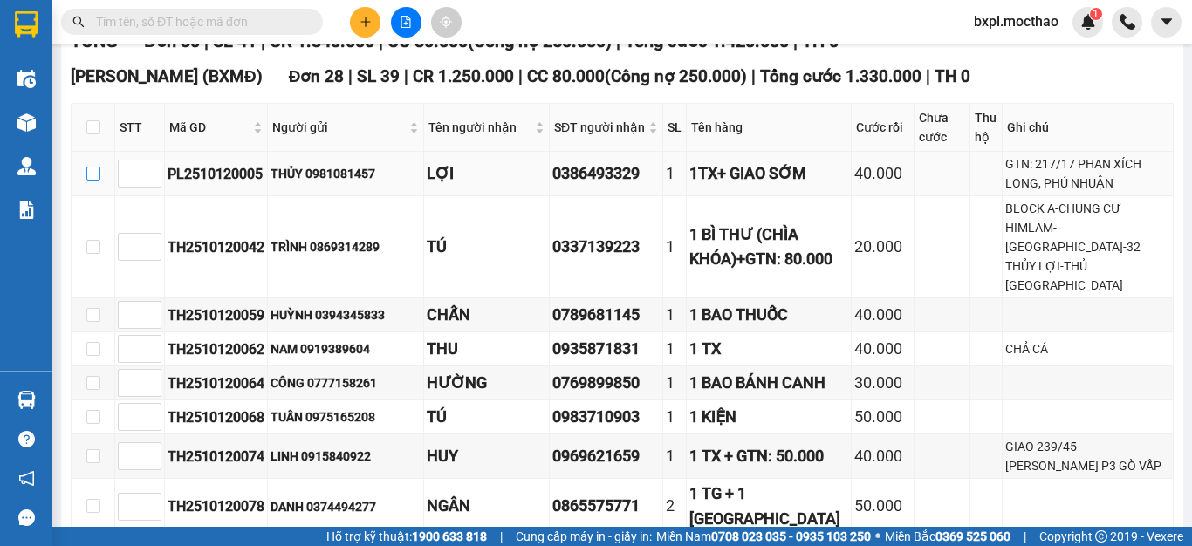
click at [91, 181] on input "checkbox" at bounding box center [93, 174] width 14 height 14
checkbox input "true"
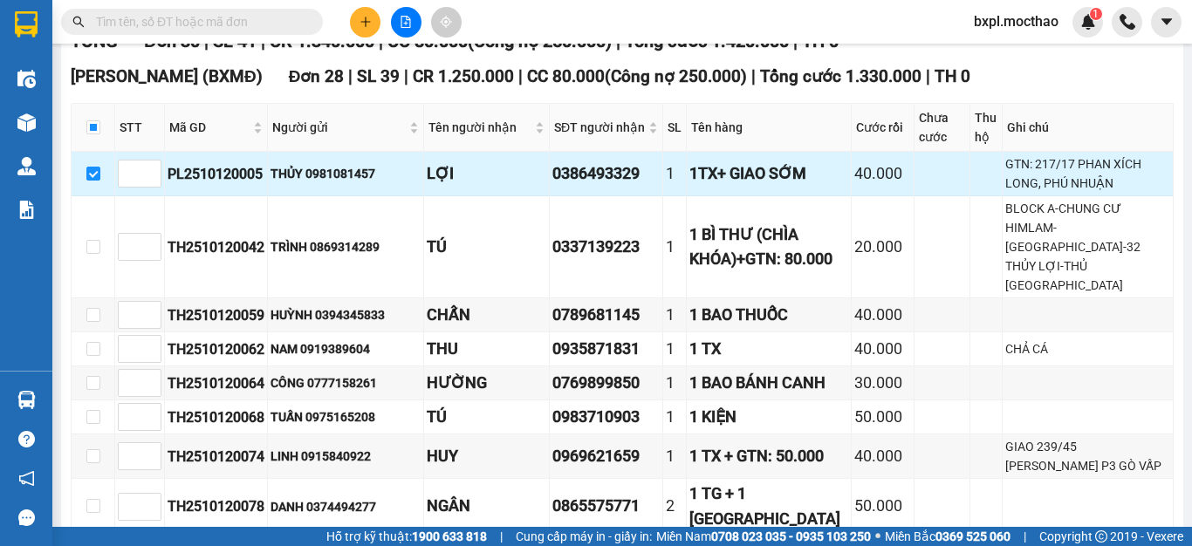
scroll to position [0, 0]
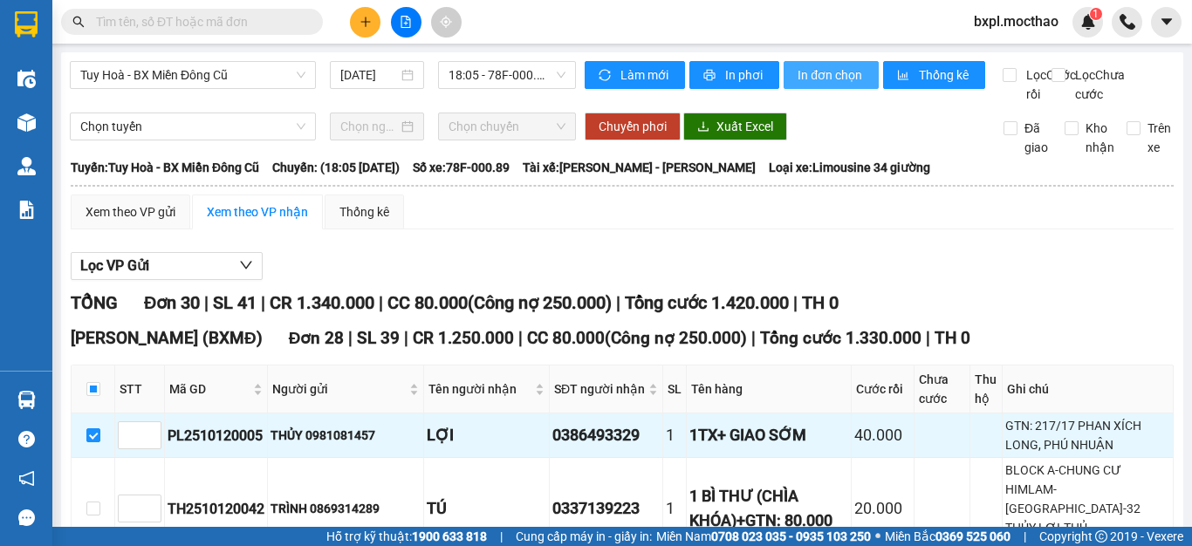
click at [818, 71] on span "In đơn chọn" at bounding box center [830, 74] width 67 height 19
click at [817, 72] on span "In đơn chọn" at bounding box center [830, 74] width 67 height 19
